Goal: Browse casually: Explore the website without a specific task or goal

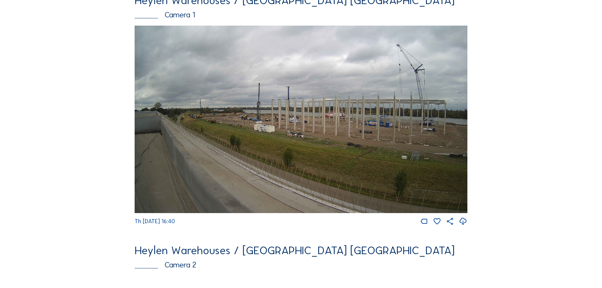
scroll to position [63, 0]
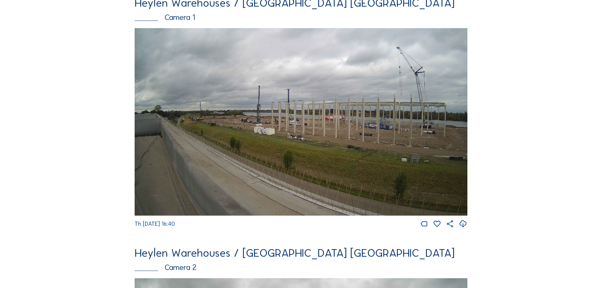
click at [295, 132] on img at bounding box center [301, 121] width 333 height 187
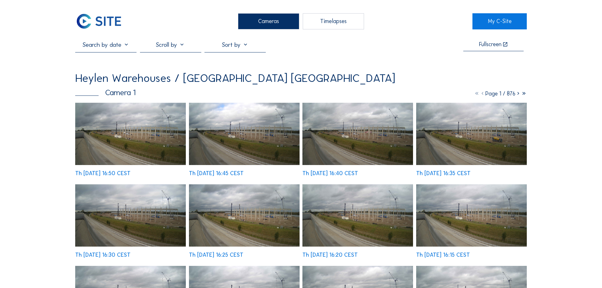
click at [130, 126] on img at bounding box center [130, 134] width 111 height 62
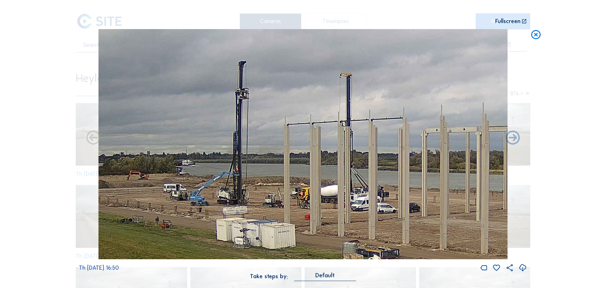
drag, startPoint x: 261, startPoint y: 130, endPoint x: 244, endPoint y: 170, distance: 42.9
click at [244, 170] on img at bounding box center [303, 144] width 409 height 230
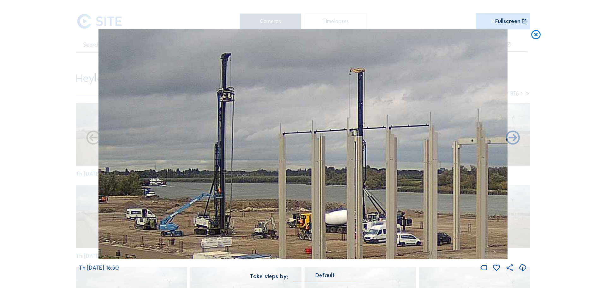
drag, startPoint x: 253, startPoint y: 166, endPoint x: 222, endPoint y: 199, distance: 45.6
click at [222, 199] on img at bounding box center [303, 144] width 409 height 230
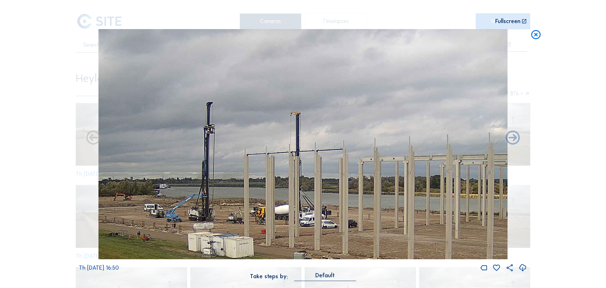
drag, startPoint x: 237, startPoint y: 181, endPoint x: 232, endPoint y: 177, distance: 6.3
click at [232, 177] on img at bounding box center [303, 144] width 409 height 230
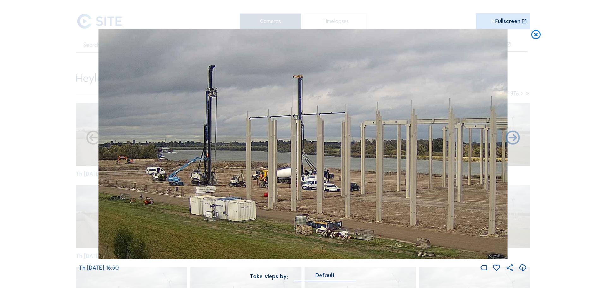
drag, startPoint x: 217, startPoint y: 204, endPoint x: 219, endPoint y: 173, distance: 31.7
click at [219, 173] on img at bounding box center [303, 144] width 409 height 230
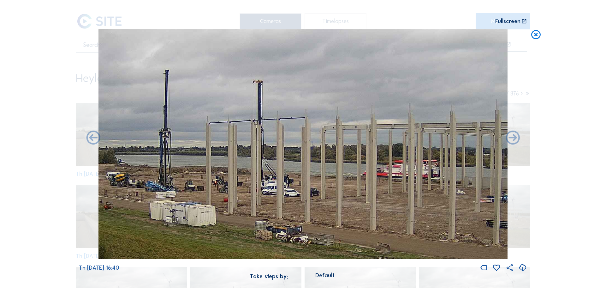
drag, startPoint x: 267, startPoint y: 160, endPoint x: 180, endPoint y: 168, distance: 87.5
click at [181, 168] on img at bounding box center [303, 144] width 409 height 230
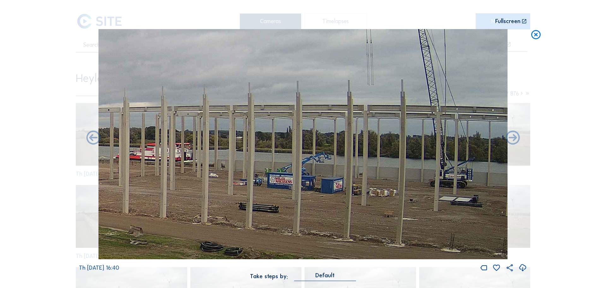
drag, startPoint x: 426, startPoint y: 165, endPoint x: 260, endPoint y: 141, distance: 167.3
click at [261, 141] on img at bounding box center [303, 144] width 409 height 230
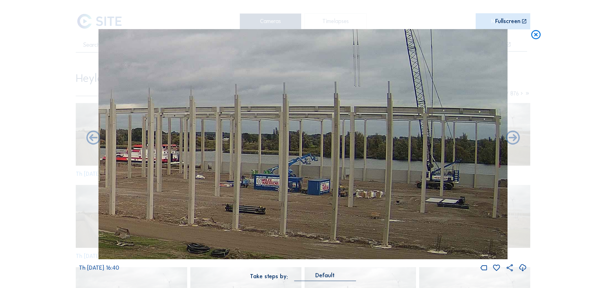
drag, startPoint x: 366, startPoint y: 154, endPoint x: 476, endPoint y: 151, distance: 110.0
click at [476, 151] on img at bounding box center [303, 144] width 409 height 230
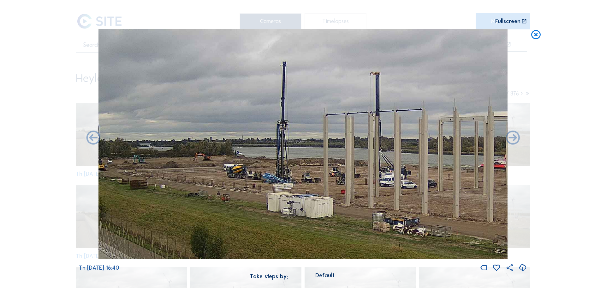
drag, startPoint x: 186, startPoint y: 164, endPoint x: 336, endPoint y: 175, distance: 150.1
click at [338, 175] on img at bounding box center [303, 144] width 409 height 230
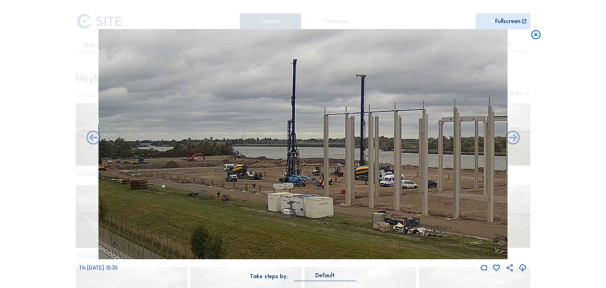
click at [539, 35] on icon at bounding box center [536, 35] width 11 height 12
